Goal: Task Accomplishment & Management: Use online tool/utility

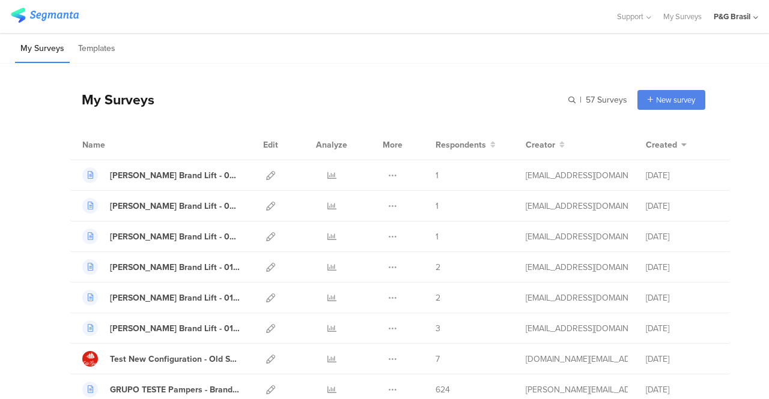
click at [0, 0] on input "text" at bounding box center [0, 0] width 0 height 0
click at [549, 104] on input "text" at bounding box center [543, 100] width 168 height 20
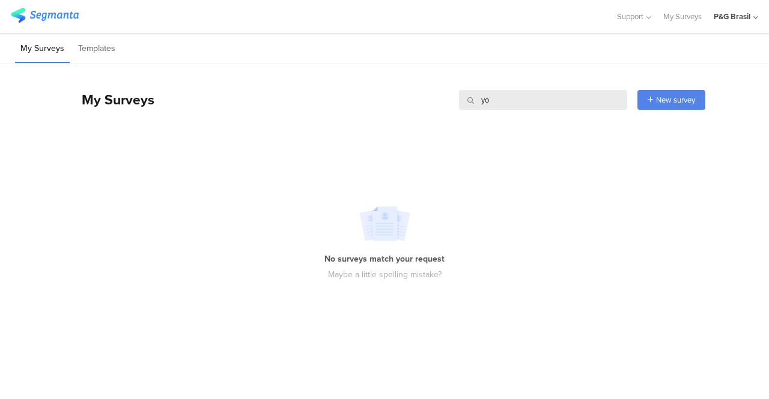
type input "y"
type input "sonozzz"
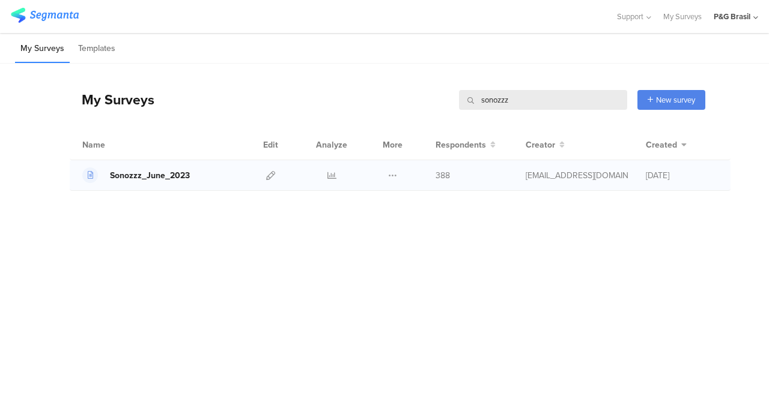
click at [178, 174] on div "Sonozzz_June_2023" at bounding box center [150, 175] width 80 height 13
click at [449, 100] on div "My Surveys sonozzz sonozzz New survey Start from scratch Choose from templates" at bounding box center [387, 100] width 635 height 48
click at [219, 110] on div "My Surveys sonozzz sonozzz New survey Start from scratch Choose from templates" at bounding box center [387, 100] width 635 height 48
click at [37, 34] on div "My Surveys Templates" at bounding box center [384, 48] width 769 height 31
click at [39, 47] on li "My Surveys" at bounding box center [42, 49] width 55 height 28
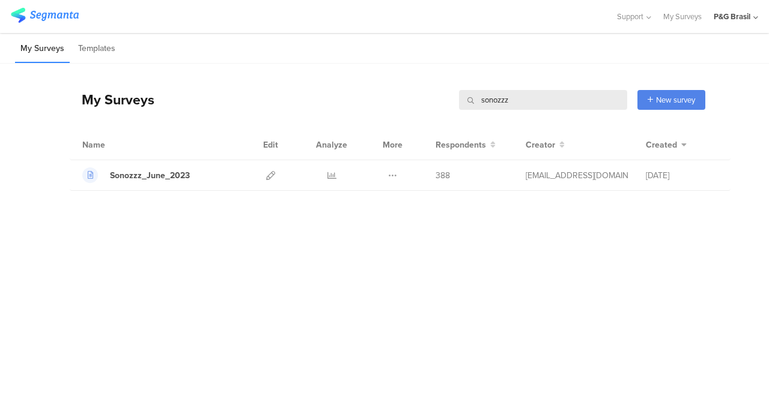
click at [133, 109] on div "My Surveys" at bounding box center [112, 99] width 85 height 20
click at [34, 19] on img at bounding box center [45, 15] width 68 height 15
click at [41, 9] on img at bounding box center [45, 15] width 68 height 15
click at [186, 174] on div "Sonozzz_June_2023" at bounding box center [150, 175] width 80 height 13
click at [391, 176] on icon at bounding box center [392, 175] width 9 height 9
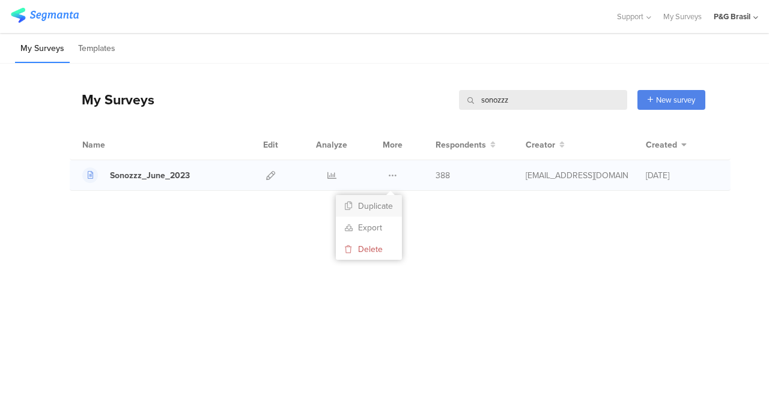
click at [384, 208] on button "Duplicate" at bounding box center [369, 206] width 66 height 22
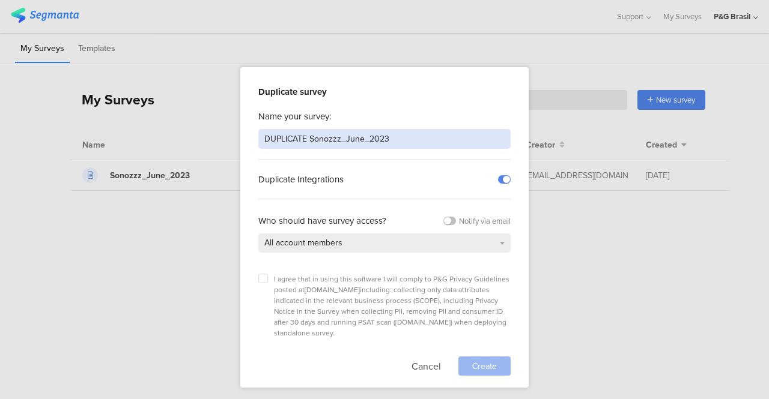
click at [423, 132] on input "DUPLICATE Sonozzz_June_2023" at bounding box center [384, 139] width 252 height 20
click at [294, 142] on input "DUPLICATE Sonozzz_June_2023" at bounding box center [384, 139] width 252 height 20
click at [362, 136] on input "DUPLICATE Sonozzz_June_2023" at bounding box center [384, 139] width 252 height 20
click at [389, 145] on input "DUPLICATE Sonozzz_June_2023" at bounding box center [384, 139] width 252 height 20
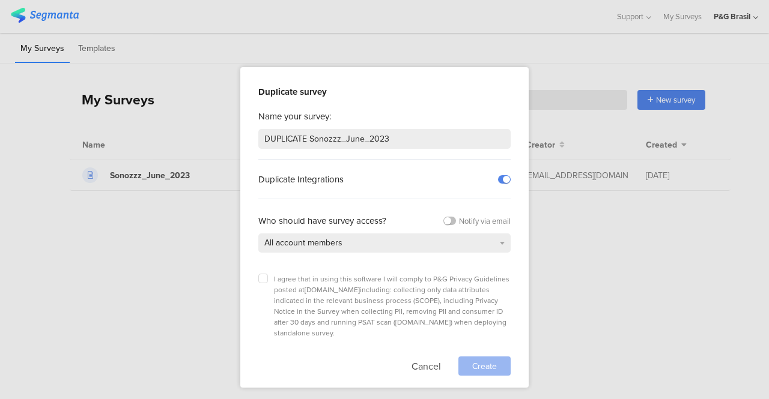
click at [253, 278] on div "Duplicate survey Name your survey: DUPLICATE Sonozzz_June_2023 Duplicate Integr…" at bounding box center [384, 227] width 288 height 321
click at [272, 277] on div "I agree that in using this software I will comply to P&G Privacy Guidelines pos…" at bounding box center [384, 306] width 252 height 65
click at [270, 276] on div "I agree that in using this software I will comply to P&G Privacy Guidelines pos…" at bounding box center [384, 306] width 252 height 65
click at [267, 276] on label at bounding box center [263, 279] width 10 height 10
click at [0, 0] on input "checkbox" at bounding box center [0, 0] width 0 height 0
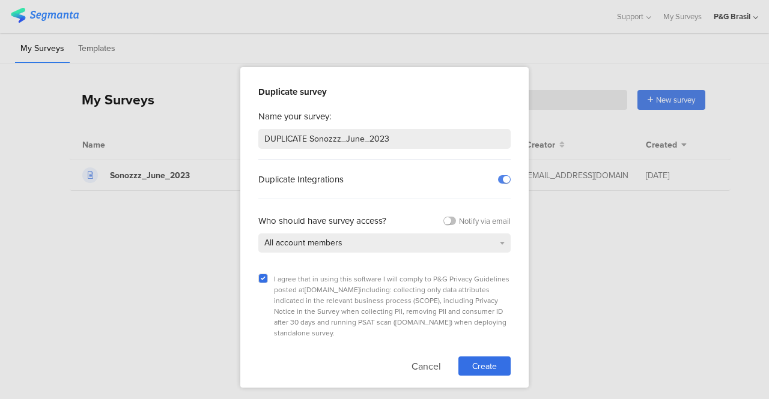
click at [334, 39] on div at bounding box center [384, 199] width 769 height 399
click at [443, 357] on div "Cancel Create" at bounding box center [460, 366] width 99 height 19
click at [435, 357] on button "Cancel" at bounding box center [425, 366] width 29 height 19
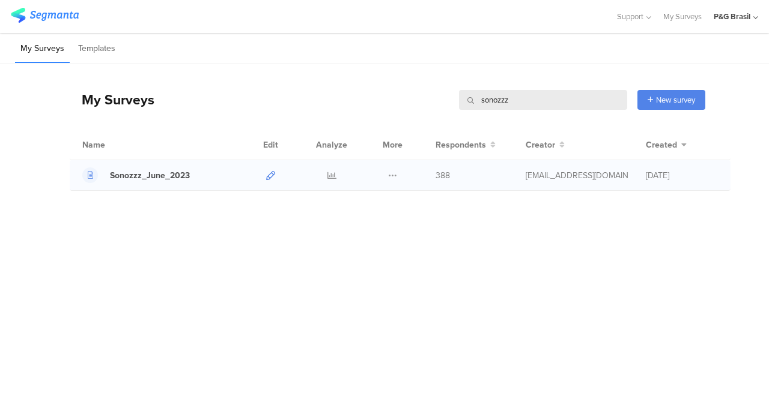
click at [268, 171] on icon at bounding box center [270, 175] width 9 height 9
click at [401, 174] on div "Duplicate Export Delete" at bounding box center [393, 175] width 26 height 30
click at [395, 175] on icon at bounding box center [392, 175] width 9 height 9
click at [366, 207] on button "Duplicate" at bounding box center [369, 206] width 66 height 22
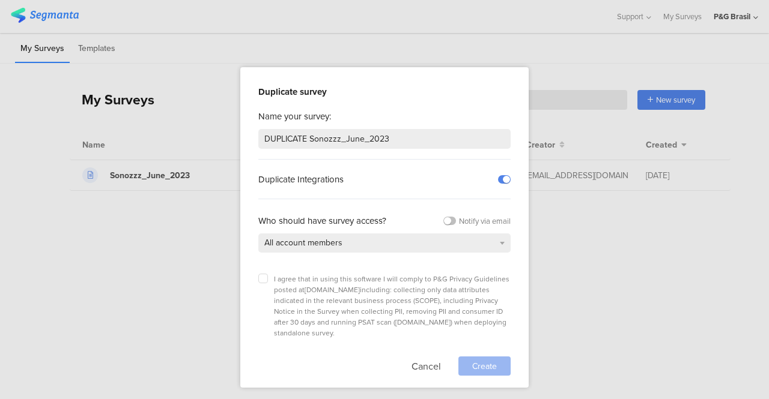
click at [258, 270] on div "Duplicate survey Name your survey: DUPLICATE Sonozzz_June_2023 Duplicate Integr…" at bounding box center [384, 227] width 288 height 321
click at [259, 271] on div "I agree that in using this software I will comply to P&G Privacy Guidelines pos…" at bounding box center [384, 322] width 252 height 108
click at [260, 278] on label at bounding box center [263, 279] width 10 height 10
click at [0, 0] on input "checkbox" at bounding box center [0, 0] width 0 height 0
click at [494, 360] on span "Create" at bounding box center [484, 366] width 25 height 13
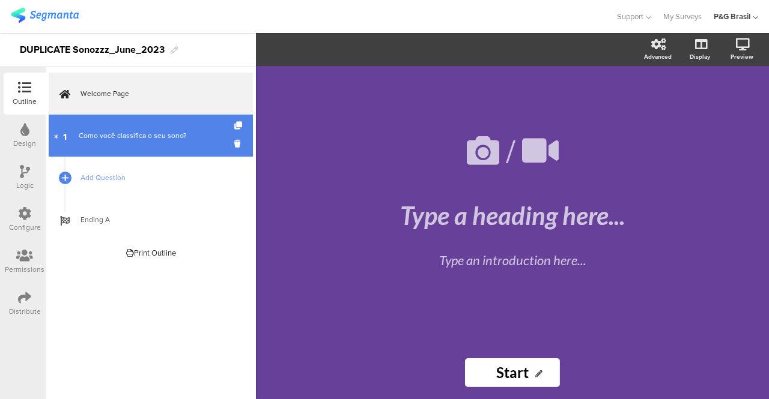
click at [151, 141] on div "Como você classifica o seu sono?" at bounding box center [151, 136] width 144 height 12
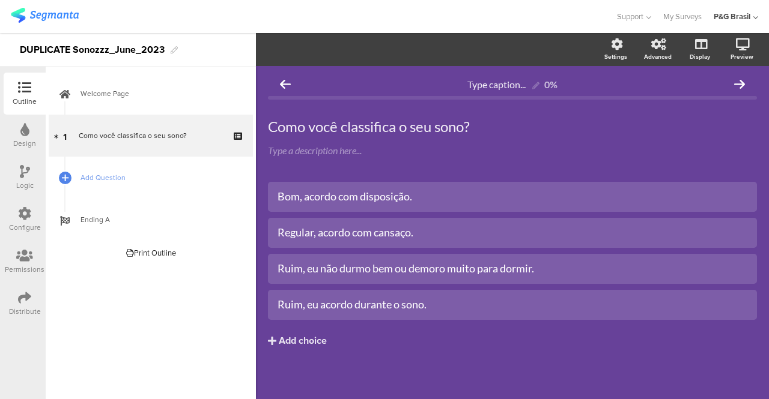
click at [16, 148] on div "Design" at bounding box center [25, 136] width 42 height 42
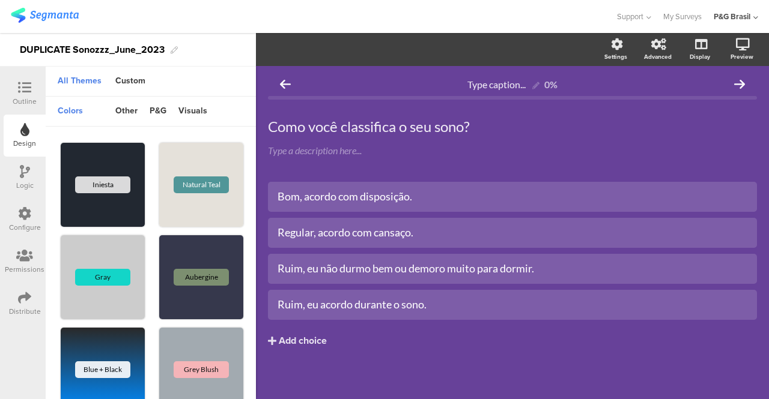
click at [19, 187] on div "Logic" at bounding box center [24, 185] width 17 height 11
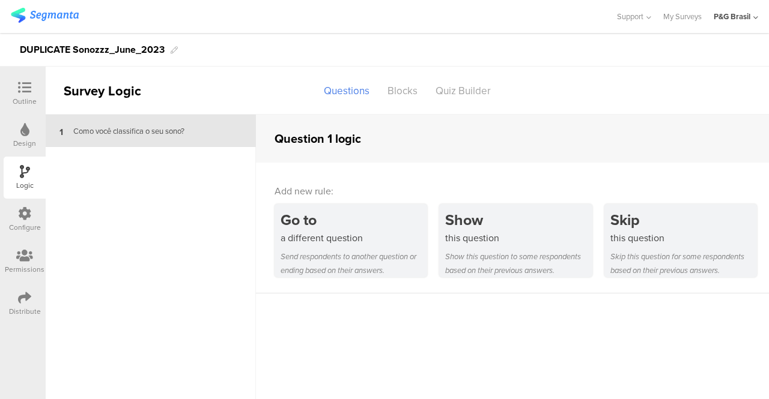
click at [19, 208] on icon at bounding box center [24, 213] width 13 height 13
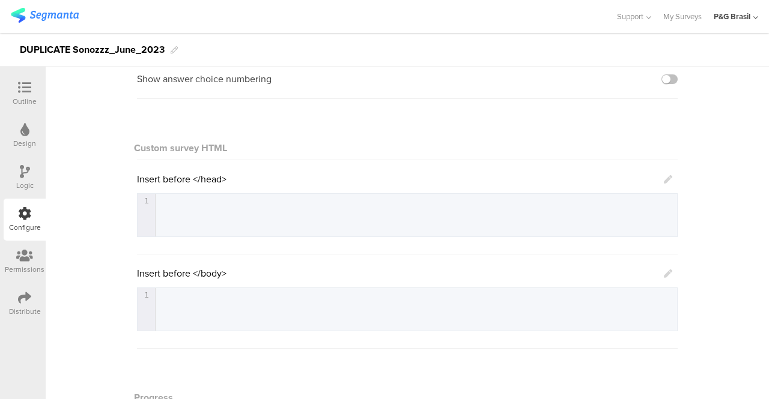
scroll to position [240, 0]
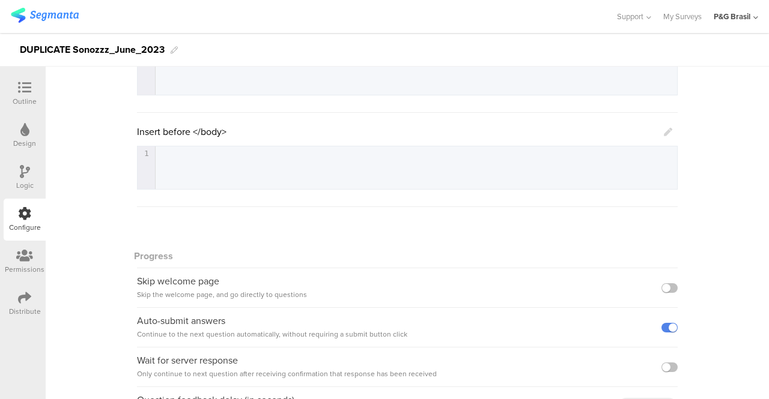
click at [0, 265] on ng-transclude "Permissions" at bounding box center [23, 262] width 46 height 42
click at [5, 266] on div "Permissions" at bounding box center [25, 262] width 42 height 42
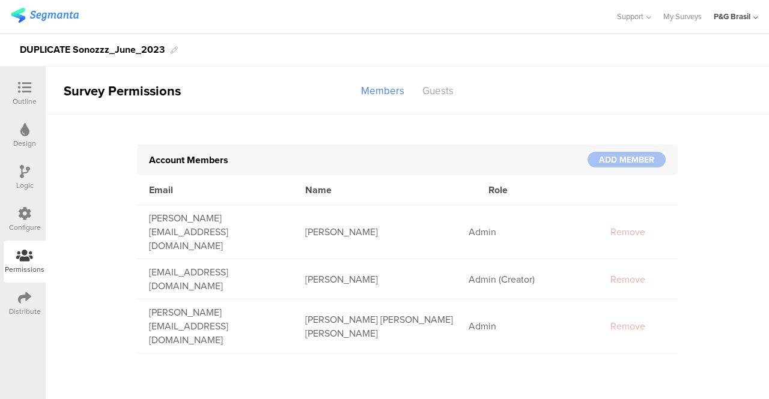
click at [30, 300] on icon at bounding box center [24, 297] width 13 height 13
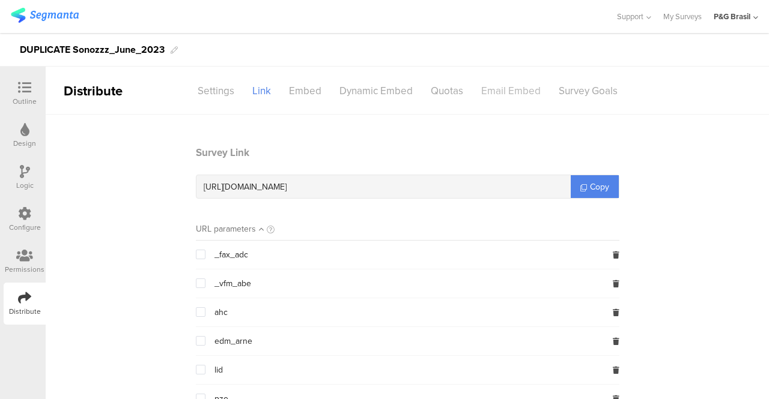
click at [502, 88] on div "Email Embed" at bounding box center [510, 90] width 77 height 21
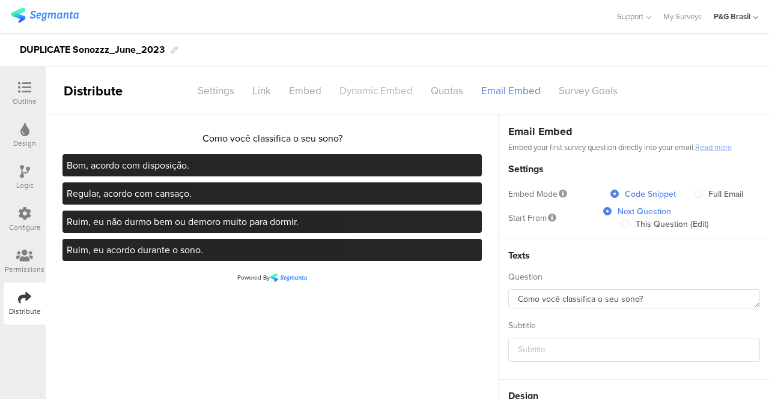
click at [405, 91] on div "Dynamic Embed" at bounding box center [375, 90] width 91 height 21
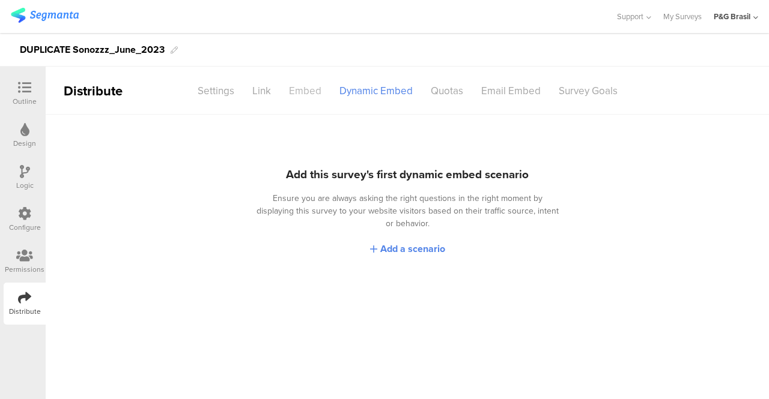
click at [295, 86] on div "Embed" at bounding box center [305, 90] width 50 height 21
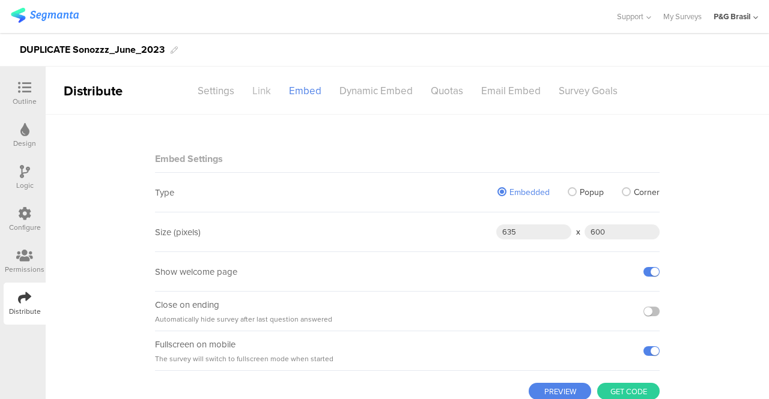
click at [249, 92] on div "Link" at bounding box center [261, 90] width 37 height 21
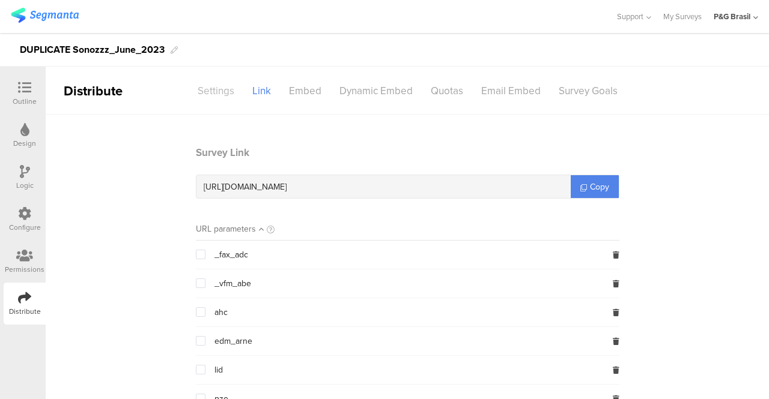
click at [225, 92] on div "Settings" at bounding box center [216, 90] width 55 height 21
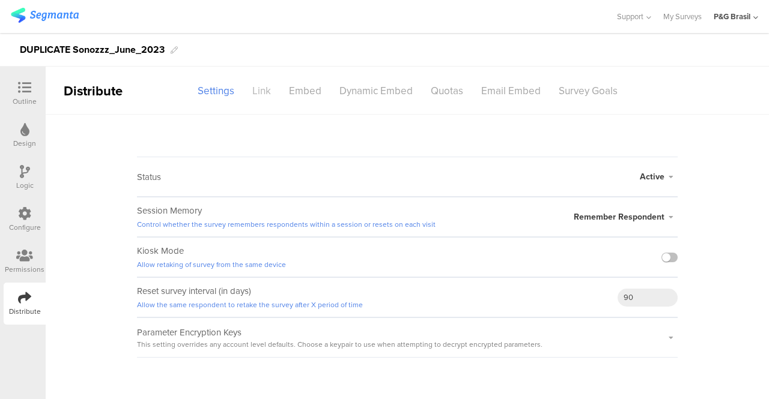
click at [275, 88] on div "Link" at bounding box center [261, 90] width 37 height 21
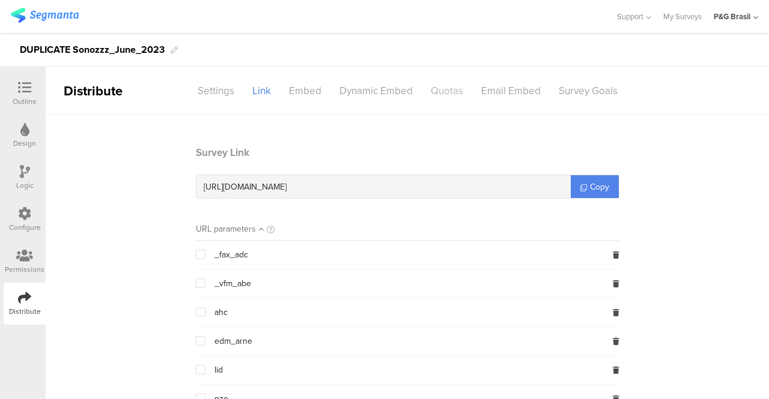
click at [455, 89] on div "Quotas" at bounding box center [447, 90] width 50 height 21
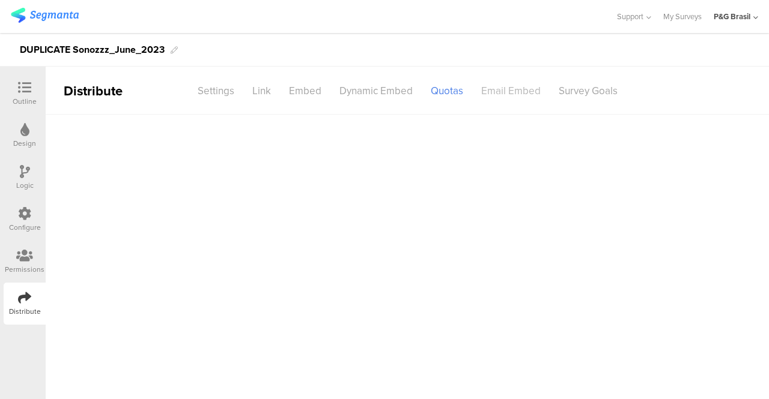
click at [537, 98] on div "Email Embed" at bounding box center [510, 90] width 77 height 21
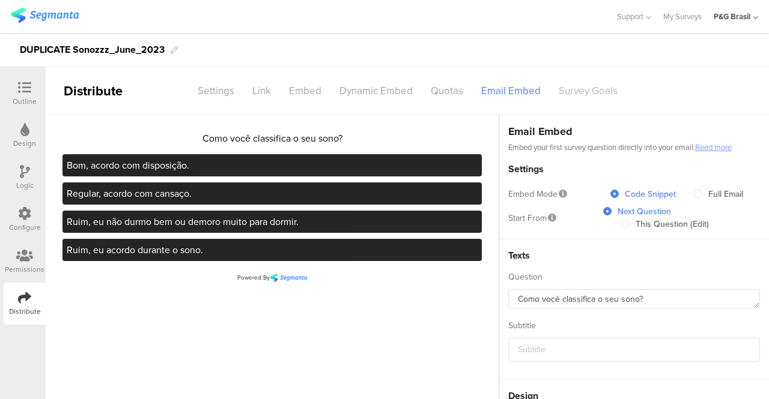
click at [587, 97] on div "Survey Goals" at bounding box center [587, 90] width 77 height 21
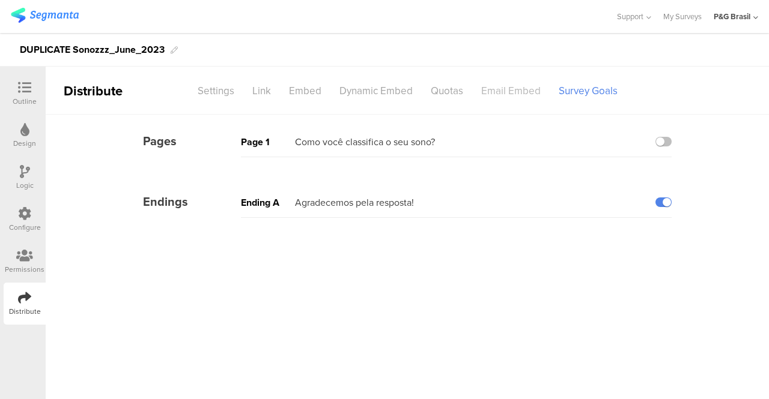
click at [533, 83] on div "Email Embed" at bounding box center [510, 90] width 77 height 21
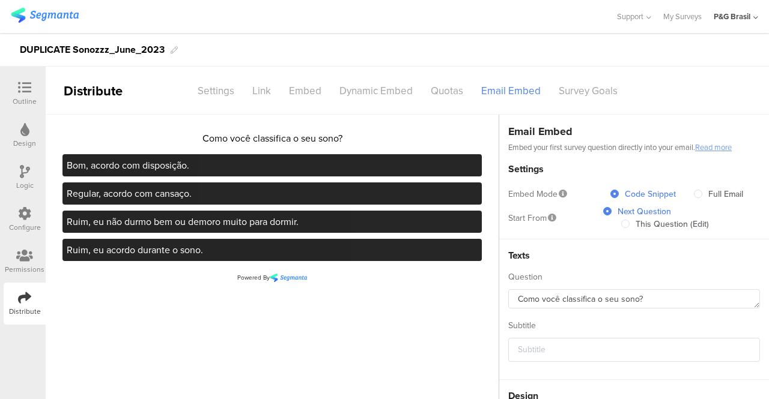
scroll to position [136, 0]
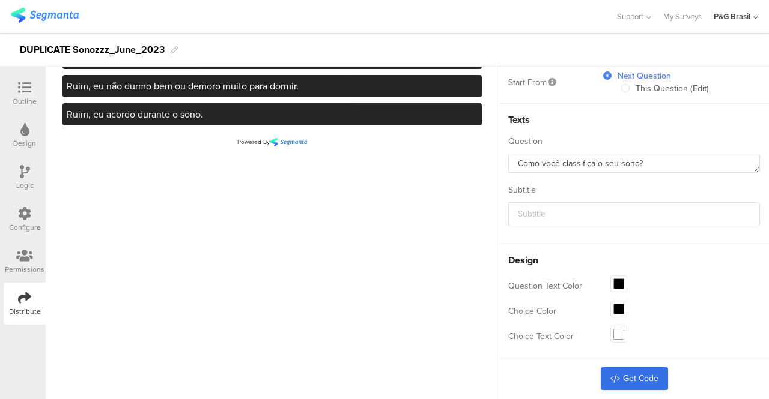
click at [628, 379] on link "Get Code" at bounding box center [634, 379] width 67 height 23
click at [25, 145] on div "Design" at bounding box center [24, 143] width 23 height 11
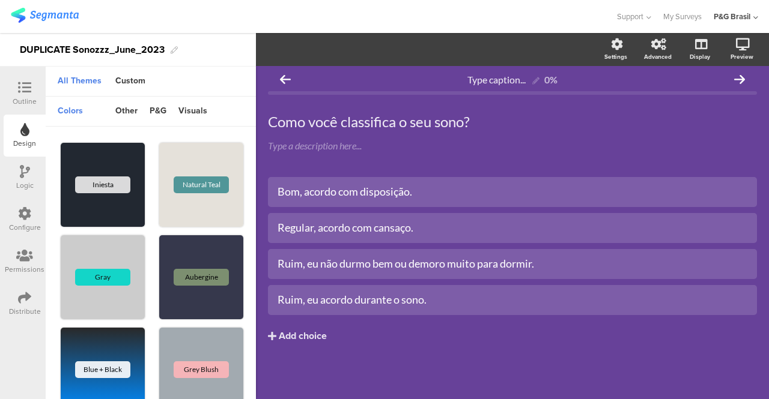
scroll to position [4, 0]
click at [125, 80] on div "Custom" at bounding box center [130, 81] width 42 height 20
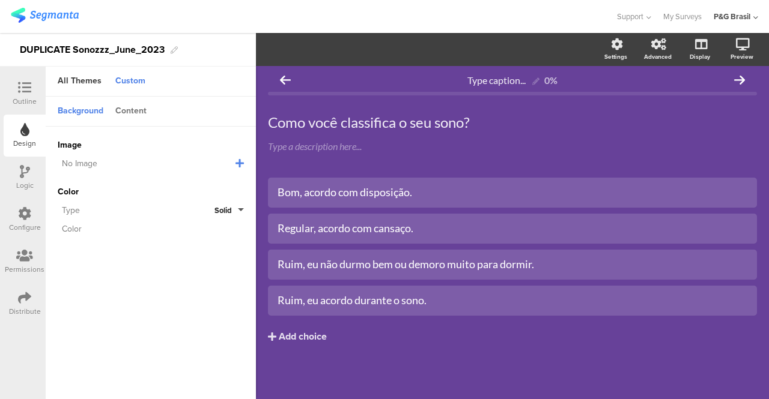
click at [144, 112] on div "Content" at bounding box center [130, 111] width 43 height 20
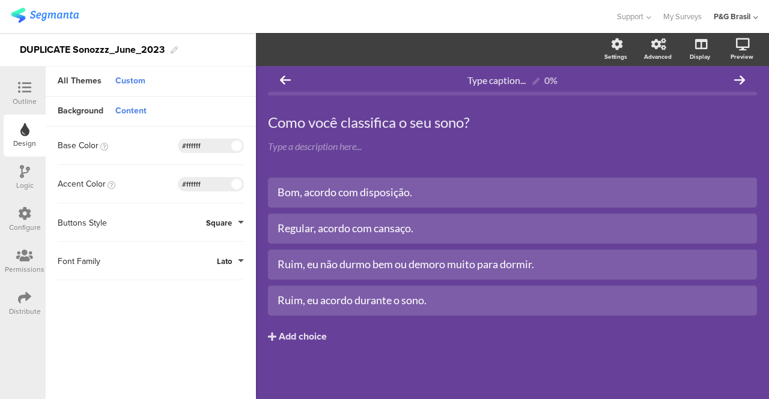
click at [7, 298] on div "Distribute" at bounding box center [25, 304] width 42 height 42
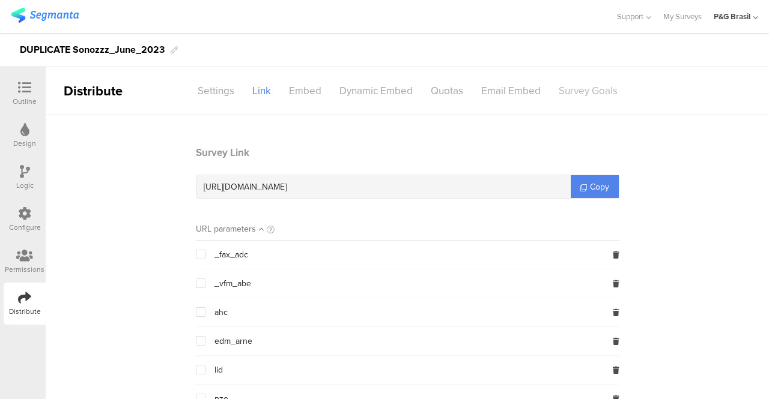
click at [566, 88] on div "Survey Goals" at bounding box center [587, 90] width 77 height 21
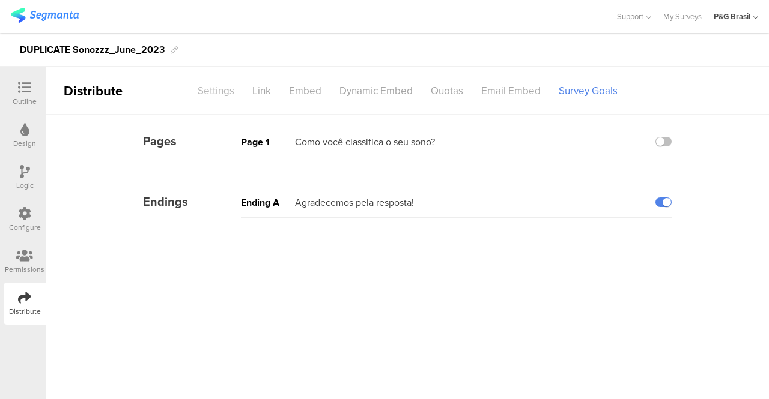
click at [229, 91] on div "Settings" at bounding box center [216, 90] width 55 height 21
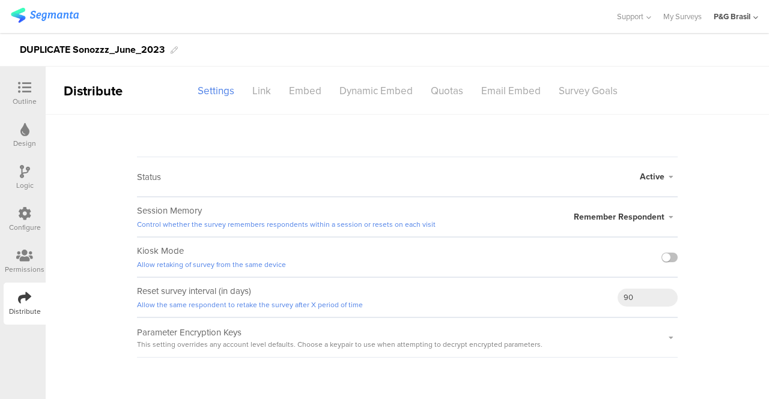
click at [26, 11] on img at bounding box center [45, 15] width 68 height 15
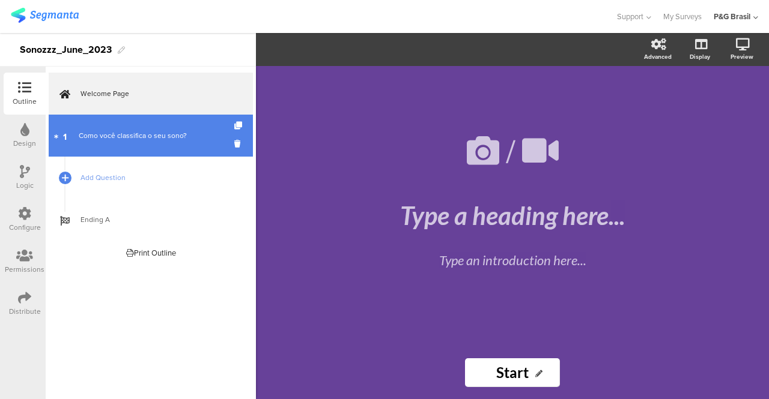
click at [166, 135] on div "Como você classifica o seu sono?" at bounding box center [151, 136] width 144 height 12
